Goal: Task Accomplishment & Management: Use online tool/utility

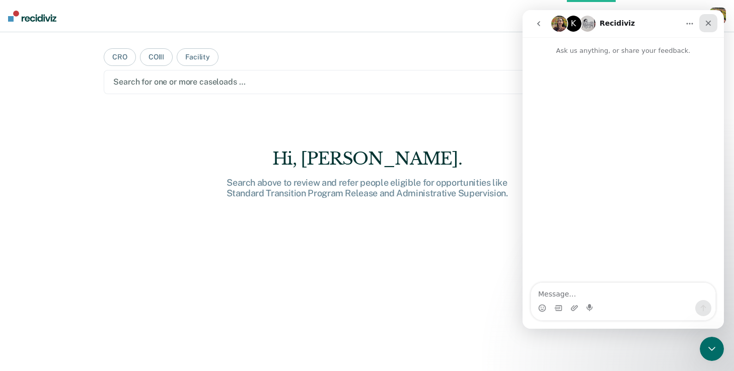
click at [708, 23] on icon "Close" at bounding box center [709, 24] width 6 height 6
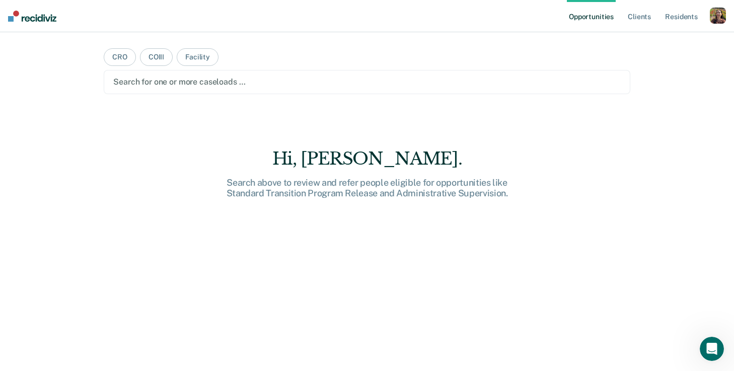
click at [718, 21] on div "button" at bounding box center [718, 16] width 16 height 16
click at [667, 40] on link "Profile" at bounding box center [677, 41] width 81 height 9
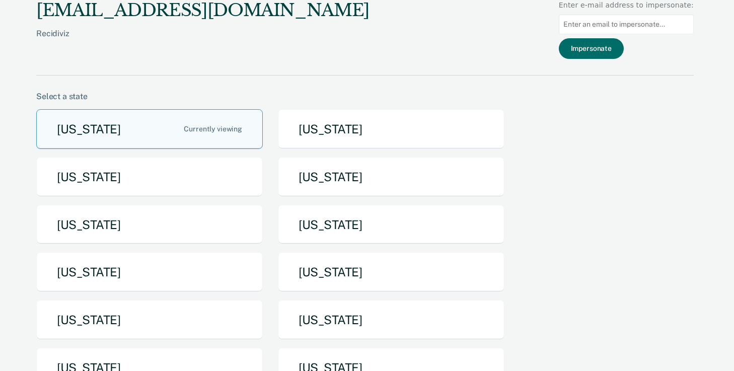
click at [622, 22] on input at bounding box center [626, 25] width 135 height 20
paste input "[PERSON_NAME][EMAIL_ADDRESS][PERSON_NAME][US_STATE][DOMAIN_NAME]"
type input "[PERSON_NAME][EMAIL_ADDRESS][PERSON_NAME][US_STATE][DOMAIN_NAME]"
click at [608, 55] on button "Impersonate" at bounding box center [591, 48] width 65 height 21
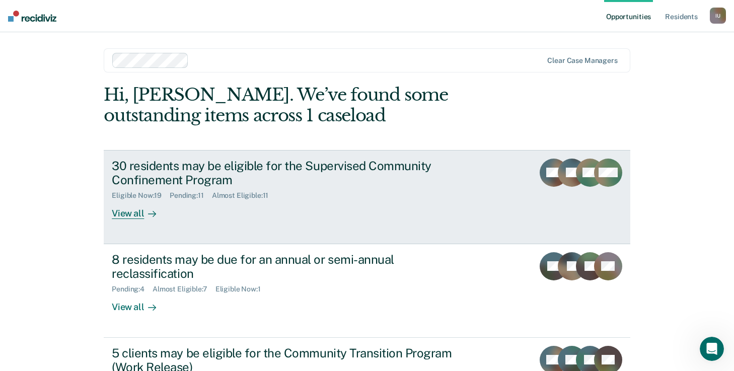
click at [135, 218] on div "View all" at bounding box center [140, 210] width 56 height 20
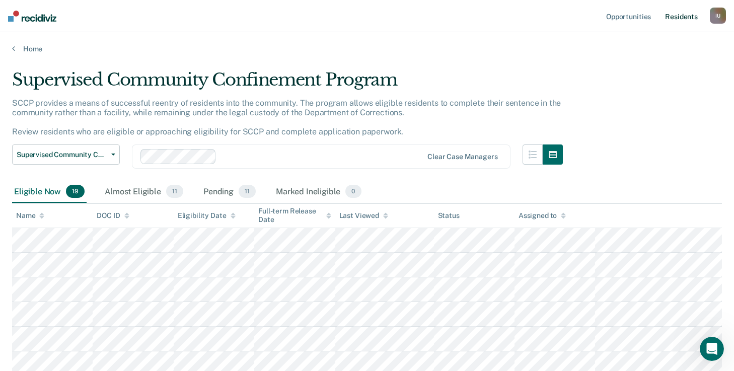
click at [684, 22] on link "Resident s" at bounding box center [681, 16] width 37 height 32
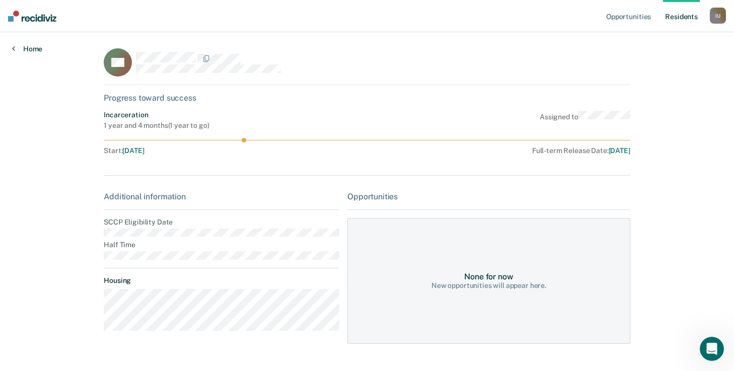
click at [32, 48] on link "Home" at bounding box center [27, 48] width 30 height 9
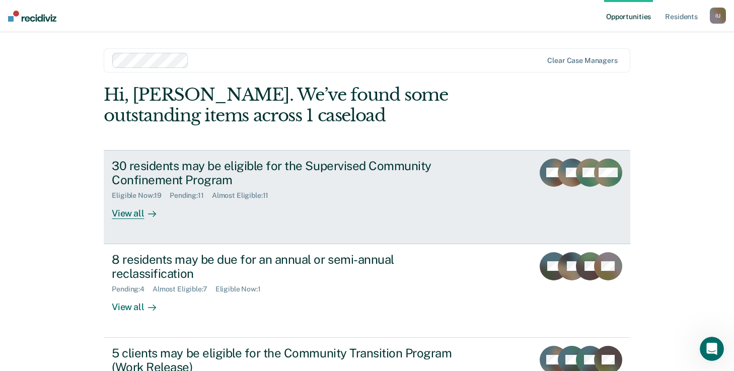
click at [198, 220] on link "30 residents may be eligible for the Supervised Community Confinement Program E…" at bounding box center [367, 197] width 526 height 94
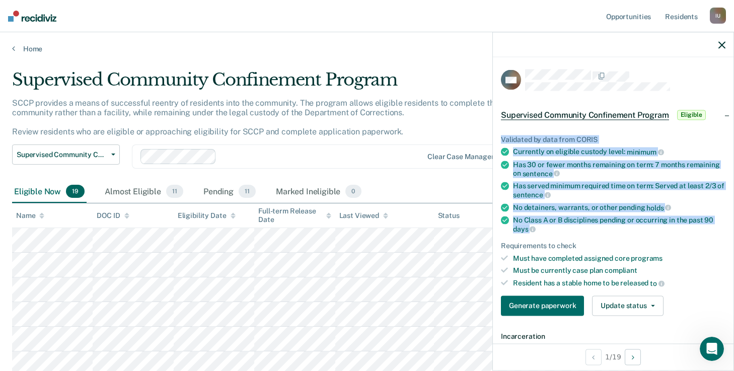
drag, startPoint x: 562, startPoint y: 226, endPoint x: 497, endPoint y: 135, distance: 111.2
click at [497, 135] on div "Validated by data from CORIS Currently on eligible custody level: minimum Has 3…" at bounding box center [613, 221] width 241 height 205
